Goal: Task Accomplishment & Management: Manage account settings

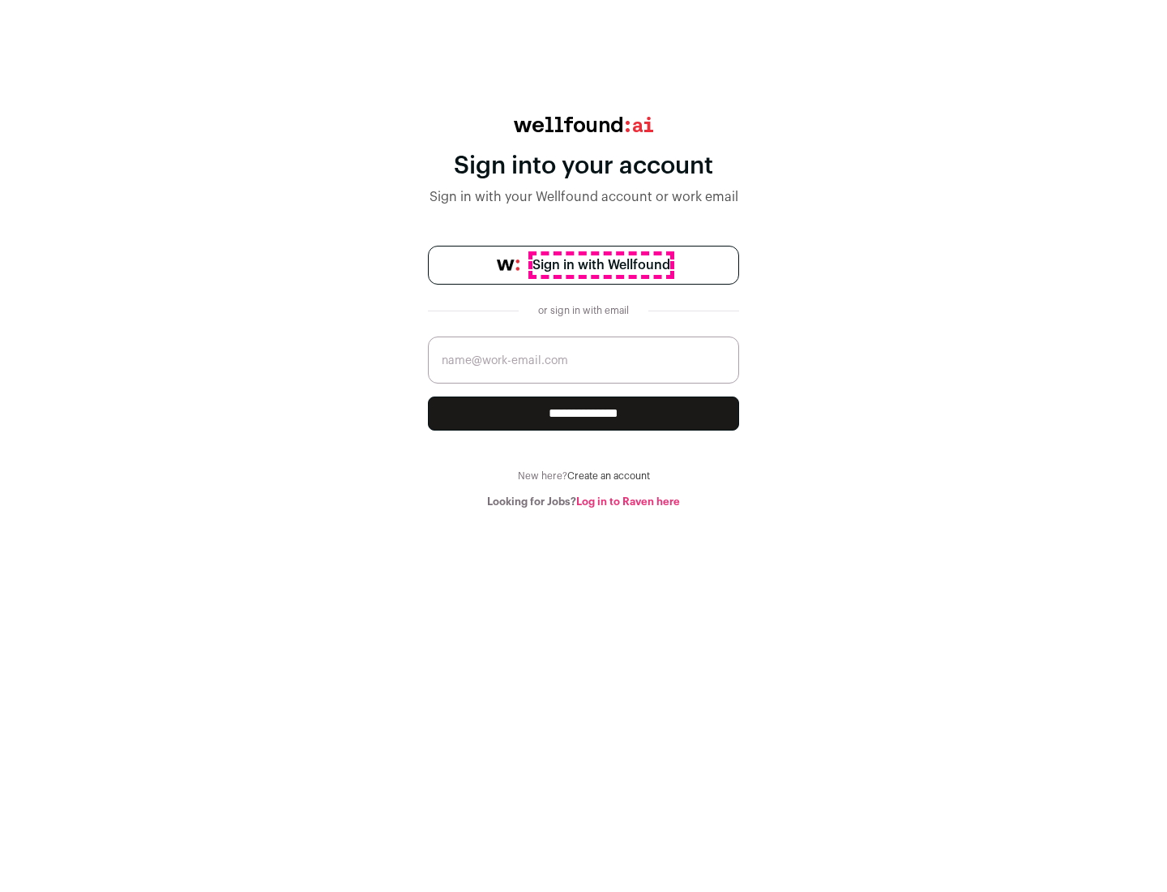
click at [601, 265] on span "Sign in with Wellfound" at bounding box center [602, 264] width 138 height 19
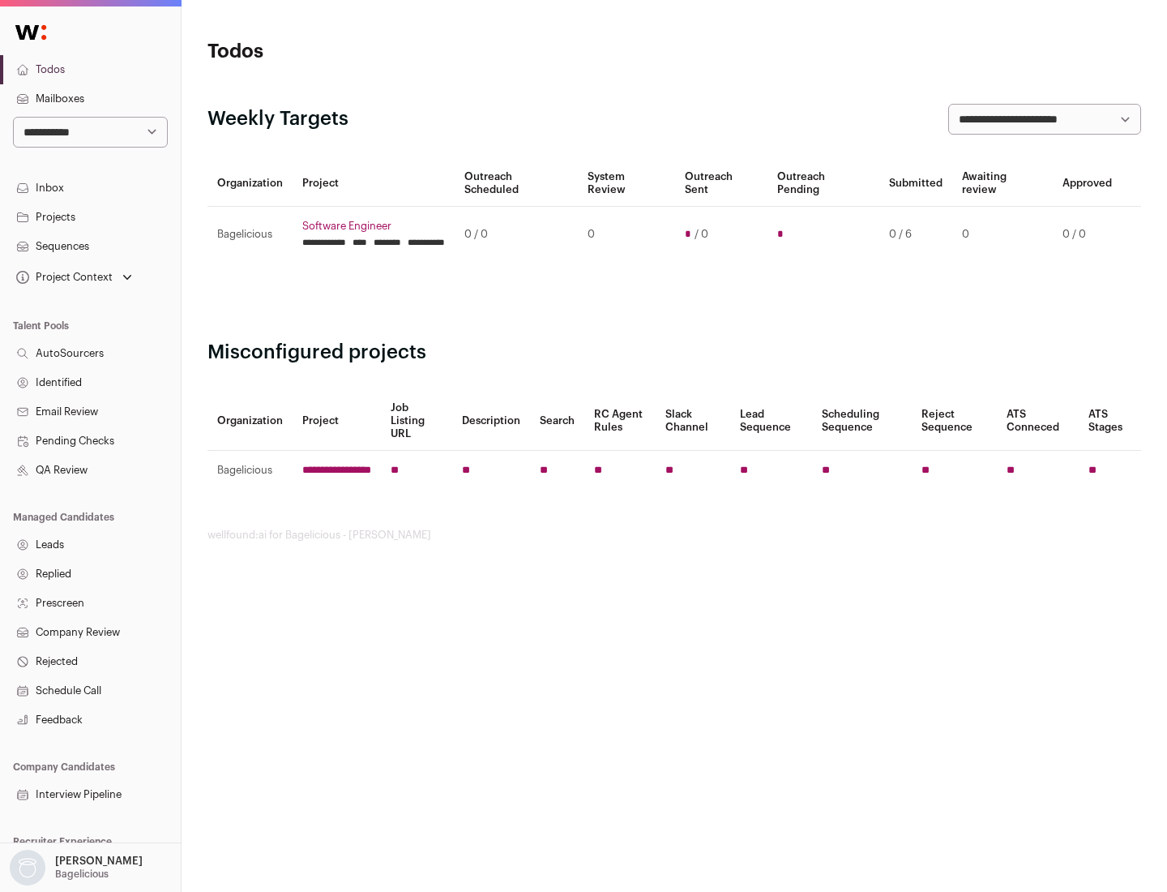
click at [90, 216] on link "Projects" at bounding box center [90, 217] width 181 height 29
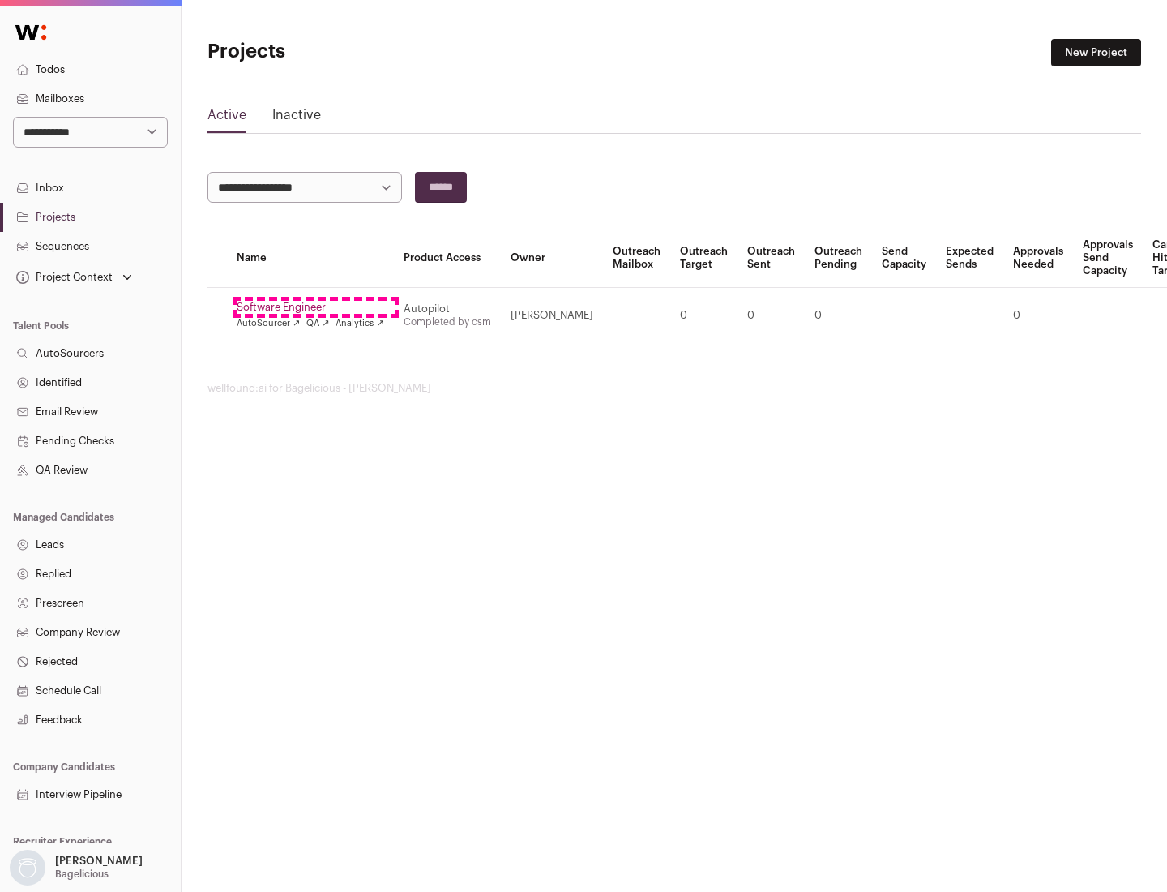
click at [315, 307] on link "Software Engineer" at bounding box center [311, 307] width 148 height 13
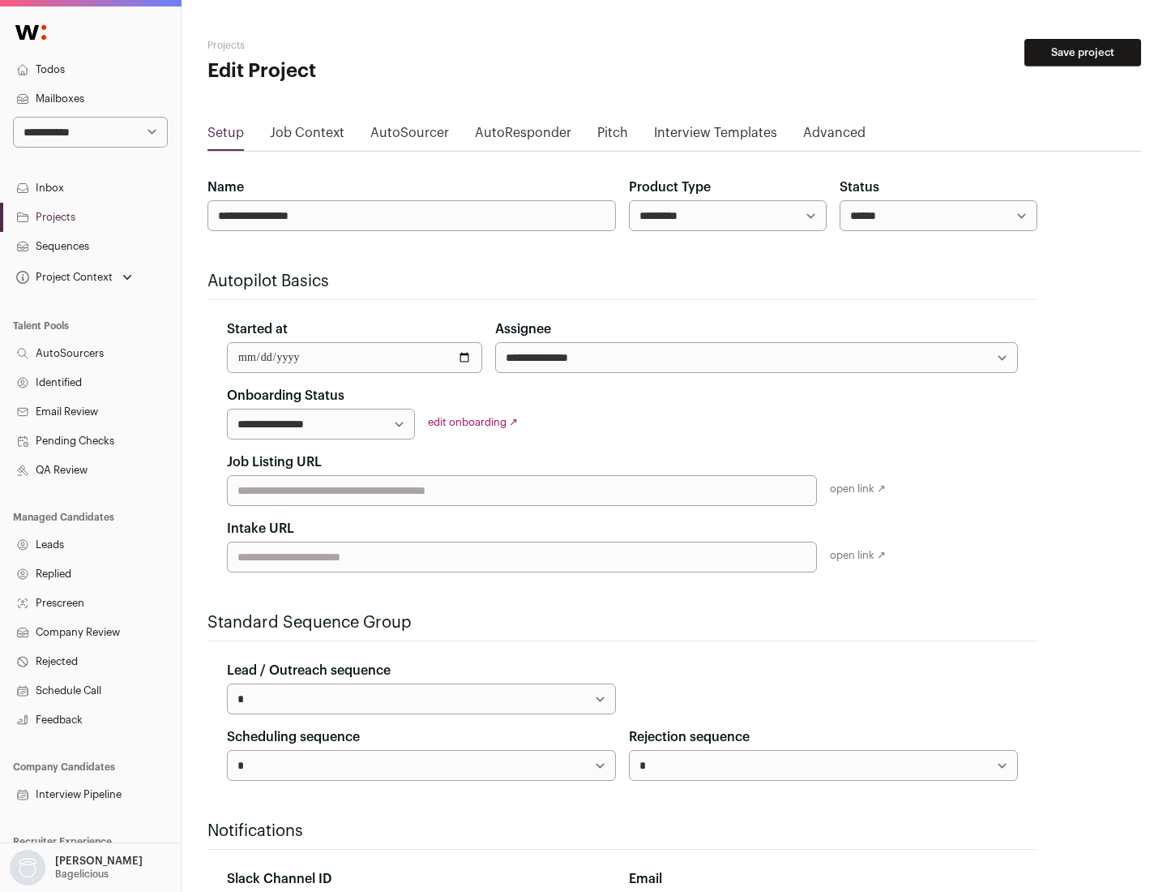
click at [1083, 53] on button "Save project" at bounding box center [1083, 53] width 117 height 28
